Goal: Task Accomplishment & Management: Manage account settings

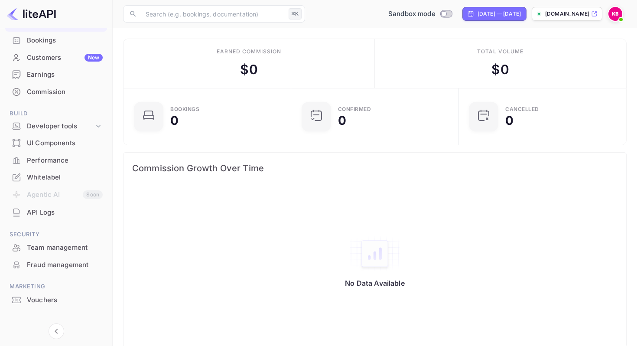
scroll to position [61, 0]
click at [50, 215] on div "API Logs" at bounding box center [65, 213] width 76 height 10
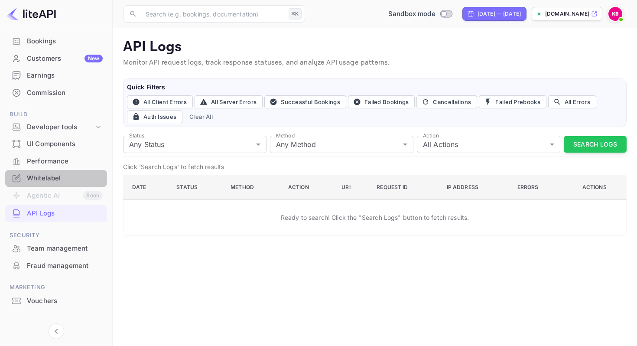
click at [57, 181] on div "Whitelabel" at bounding box center [65, 178] width 76 height 10
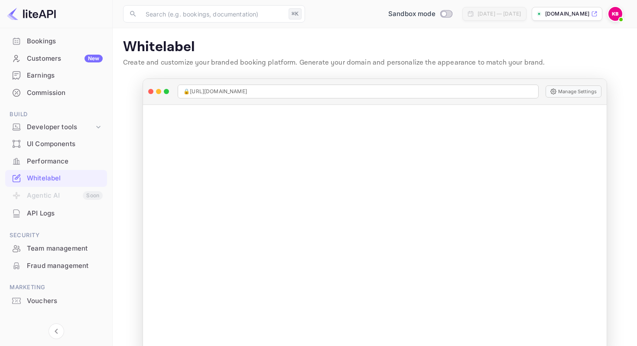
click at [38, 161] on div "Performance" at bounding box center [65, 161] width 76 height 10
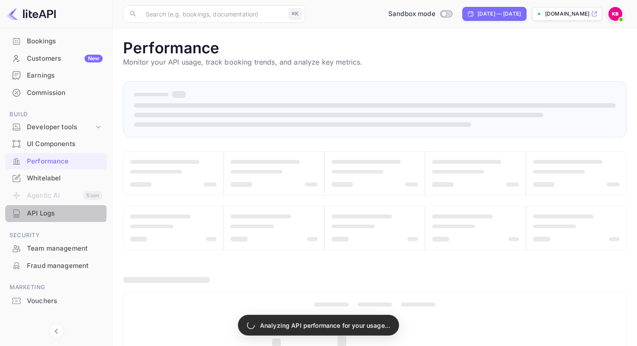
click at [44, 213] on div "API Logs" at bounding box center [65, 213] width 76 height 10
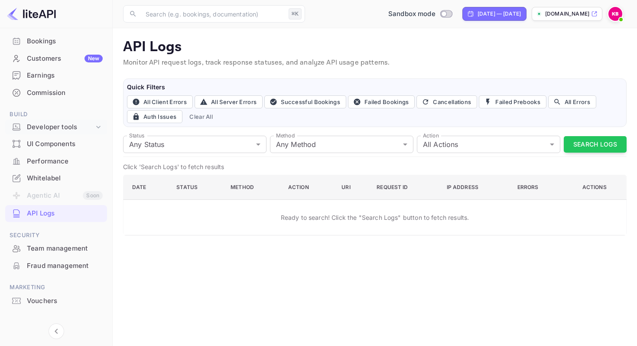
click at [69, 126] on div "Developer tools" at bounding box center [60, 127] width 67 height 10
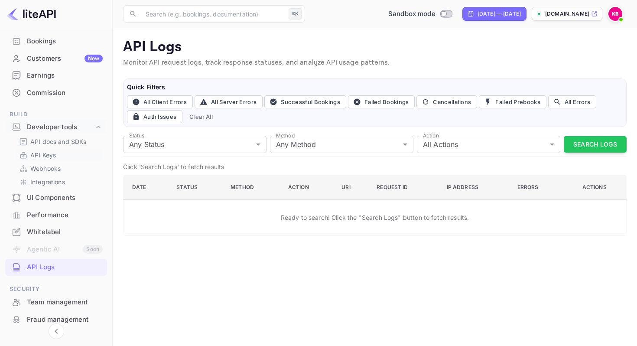
click at [59, 159] on link "API Keys" at bounding box center [59, 154] width 81 height 9
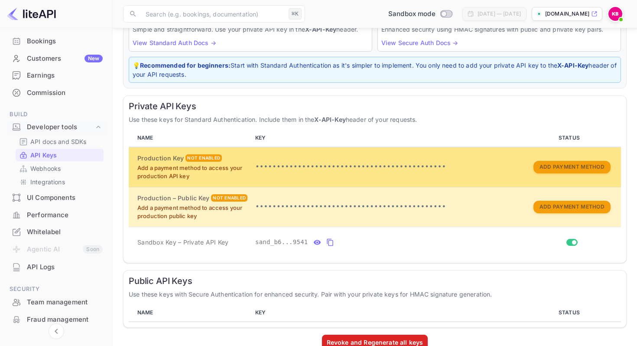
scroll to position [86, 0]
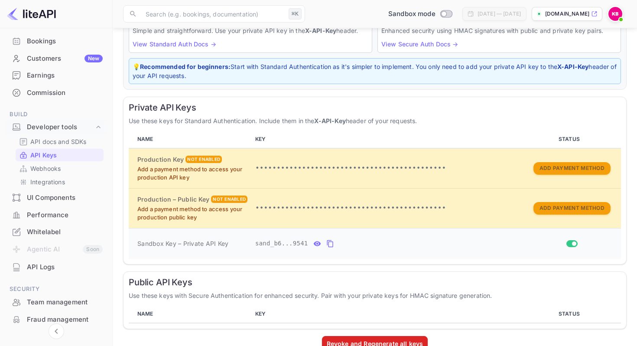
click at [329, 242] on icon "private api keys table" at bounding box center [330, 243] width 8 height 10
click at [331, 240] on icon "private api keys table" at bounding box center [330, 243] width 8 height 10
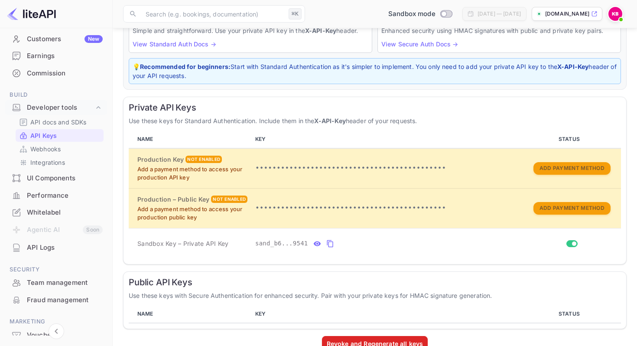
scroll to position [83, 0]
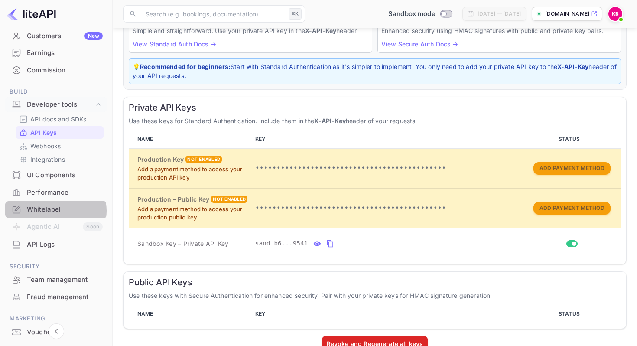
click at [54, 210] on div "Whitelabel" at bounding box center [65, 209] width 76 height 10
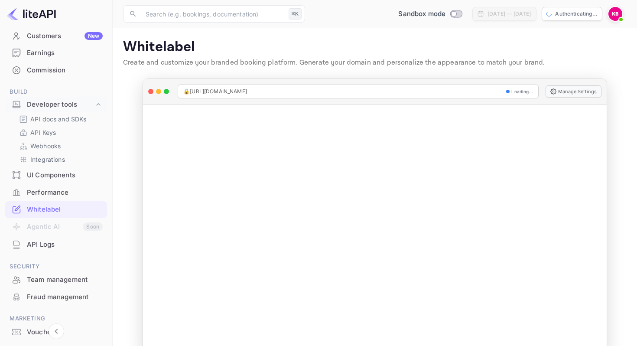
click at [332, 85] on div "🔒 [URL][DOMAIN_NAME] Loading..." at bounding box center [358, 91] width 361 height 14
click at [242, 91] on span "🔒 [URL][DOMAIN_NAME]" at bounding box center [215, 91] width 64 height 8
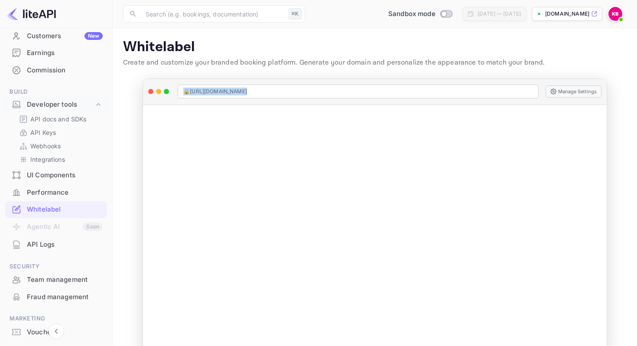
copy span "🔒 [URL][DOMAIN_NAME]"
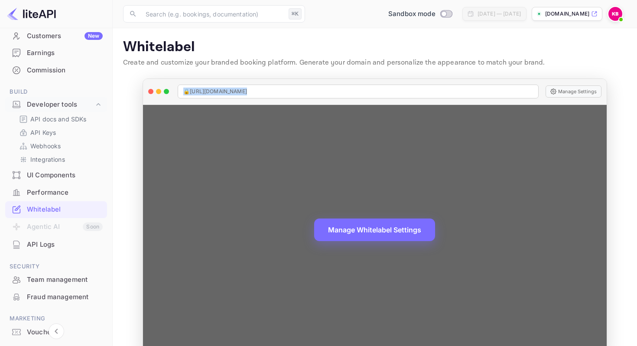
scroll to position [19, 0]
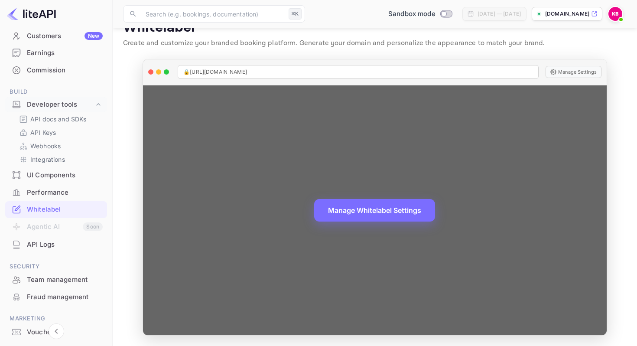
click at [516, 180] on div "Manage Whitelabel Settings" at bounding box center [374, 209] width 463 height 249
click at [359, 184] on div "Manage Whitelabel Settings" at bounding box center [374, 209] width 463 height 249
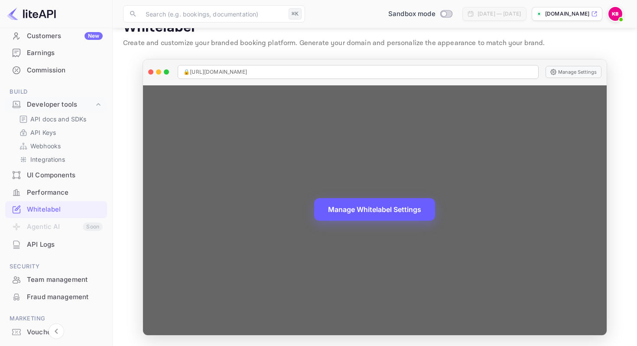
click at [343, 218] on button "Manage Whitelabel Settings" at bounding box center [374, 209] width 121 height 23
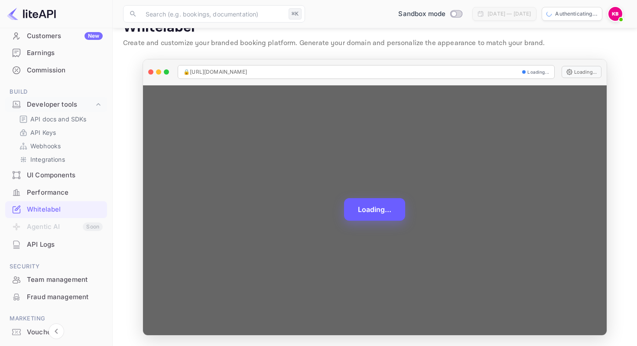
click at [311, 231] on div "Loading..." at bounding box center [374, 209] width 463 height 249
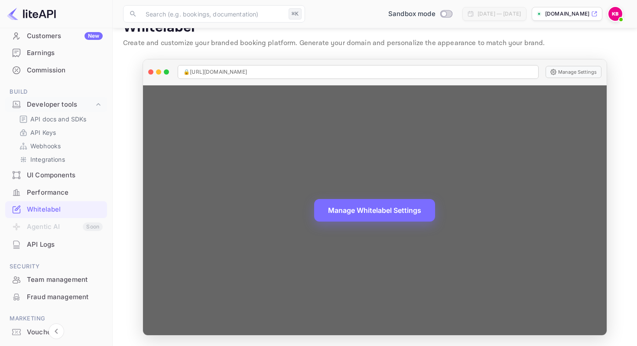
click at [517, 123] on div "Manage Whitelabel Settings" at bounding box center [374, 209] width 463 height 249
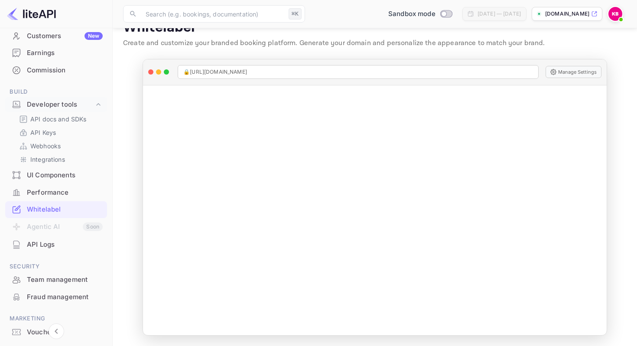
click at [631, 106] on main "Whitelabel Create and customize your branded booking platform. Generate your do…" at bounding box center [375, 177] width 524 height 337
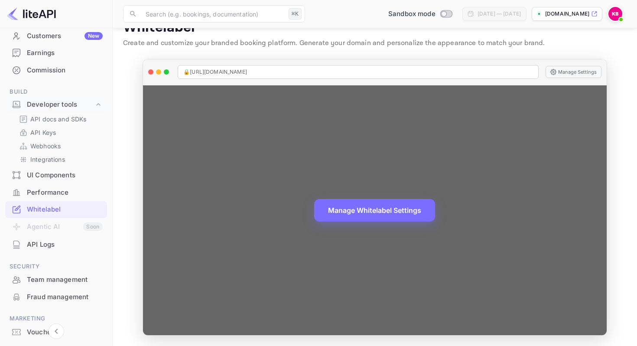
click at [305, 74] on div "🔒 [URL][DOMAIN_NAME]" at bounding box center [358, 72] width 361 height 14
copy span "🔒 [URL][DOMAIN_NAME]"
